Goal: Information Seeking & Learning: Learn about a topic

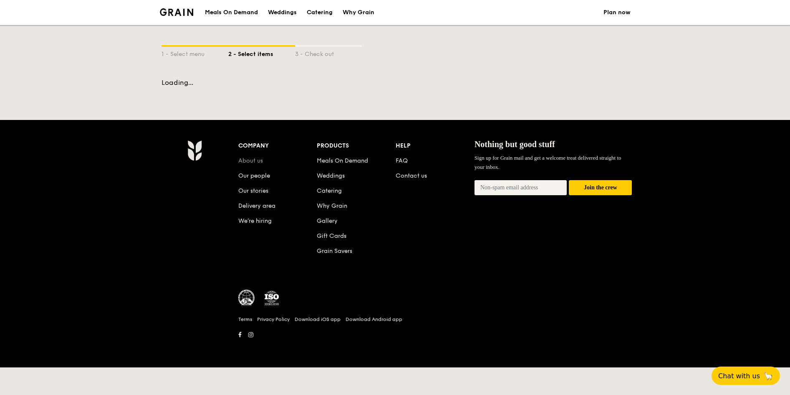
click at [254, 159] on link "About us" at bounding box center [250, 160] width 25 height 7
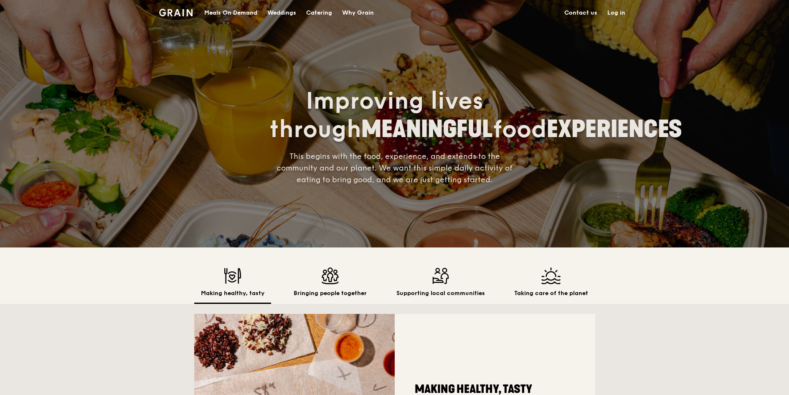
click at [333, 283] on img at bounding box center [330, 275] width 73 height 17
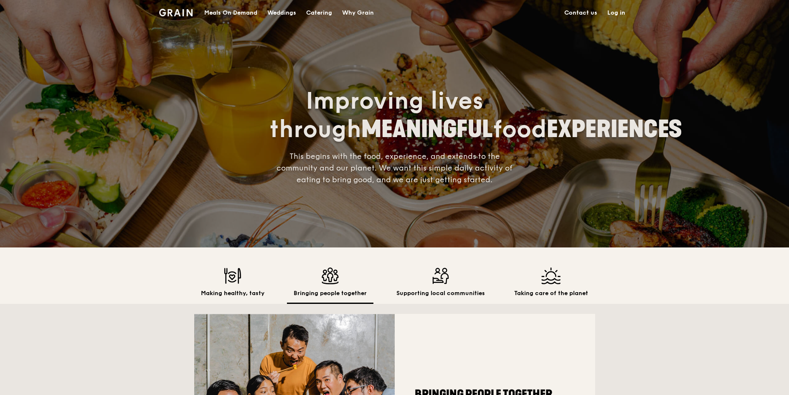
click at [429, 292] on h2 "Supporting local communities" at bounding box center [440, 293] width 89 height 8
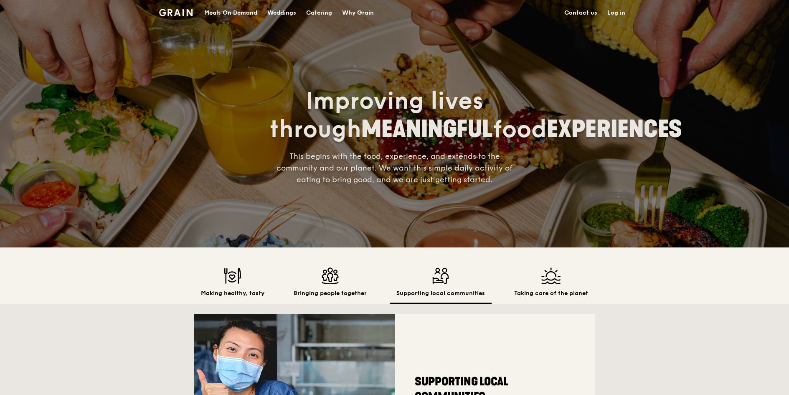
click at [445, 291] on h2 "Supporting local communities" at bounding box center [440, 293] width 89 height 8
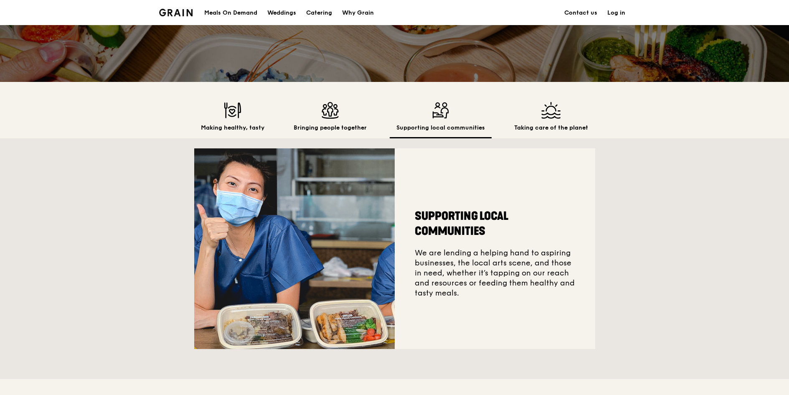
scroll to position [182, 0]
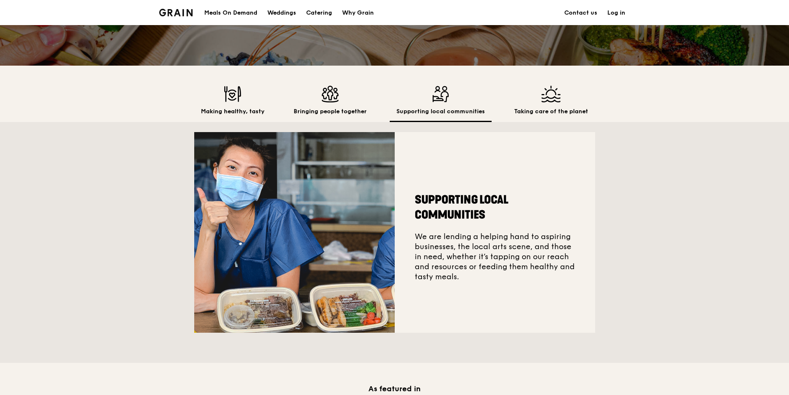
click at [544, 102] on div "Taking care of the planet" at bounding box center [550, 104] width 87 height 36
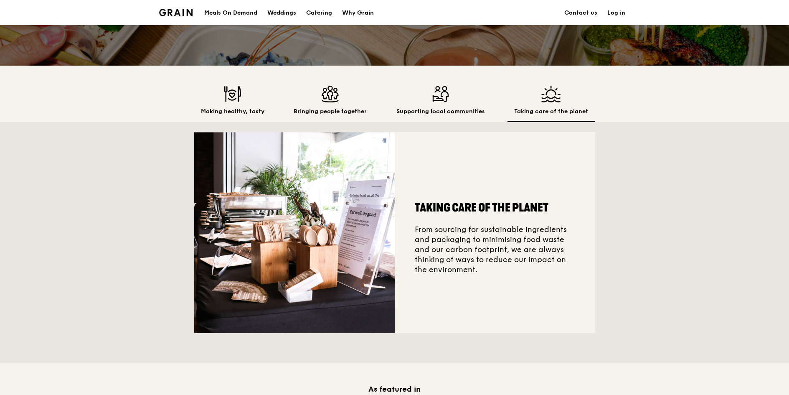
click at [282, 11] on div "Weddings" at bounding box center [281, 12] width 29 height 25
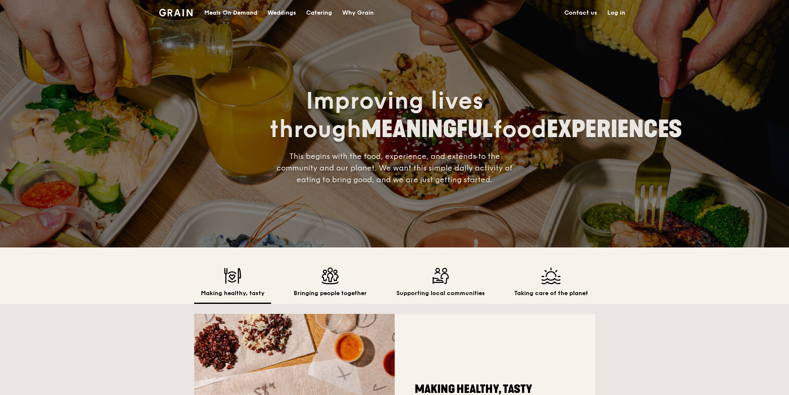
click at [360, 14] on div "Why Grain" at bounding box center [358, 12] width 32 height 25
